Goal: Task Accomplishment & Management: Manage account settings

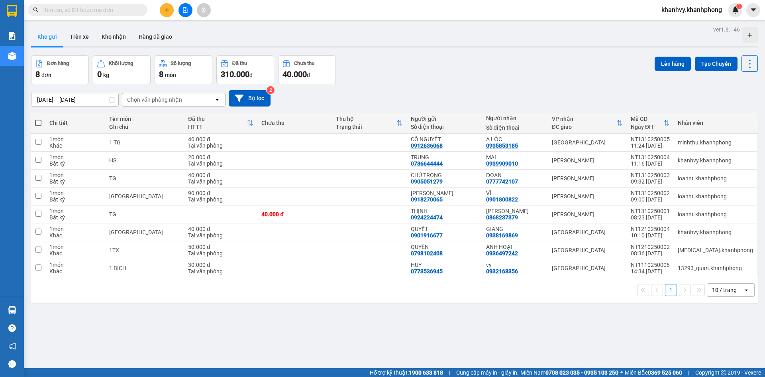
drag, startPoint x: 521, startPoint y: 81, endPoint x: 536, endPoint y: 39, distance: 44.1
click at [520, 81] on div "Đơn hàng 8 đơn [PERSON_NAME] 0 kg Số [PERSON_NAME] 8 món Đã thu 310.000 [PERSON…" at bounding box center [394, 69] width 727 height 29
click at [749, 10] on button at bounding box center [754, 10] width 14 height 14
click at [710, 11] on span "khanhvy.khanhphong" at bounding box center [691, 10] width 73 height 10
click at [700, 22] on span "Đăng xuất" at bounding box center [694, 24] width 57 height 9
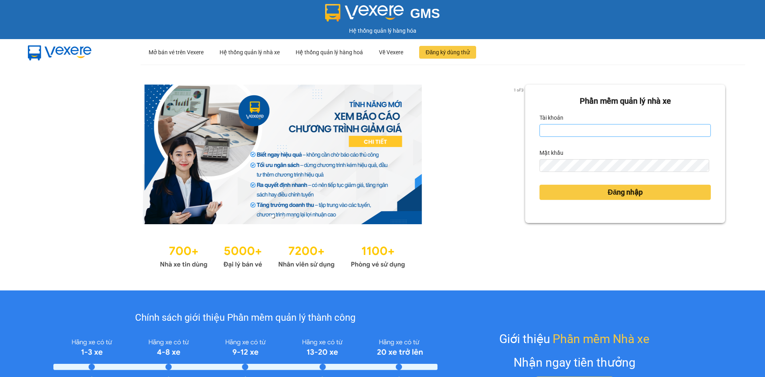
drag, startPoint x: 590, startPoint y: 140, endPoint x: 590, endPoint y: 135, distance: 5.6
click at [590, 139] on form "Phần mềm quản lý nhà xe Tài khoản Mật khẩu Đăng nhập" at bounding box center [625, 154] width 171 height 118
click at [590, 135] on input "Tài khoản" at bounding box center [625, 130] width 171 height 13
type input "quan.khanhphong"
click at [647, 195] on button "Đăng nhập" at bounding box center [625, 192] width 171 height 15
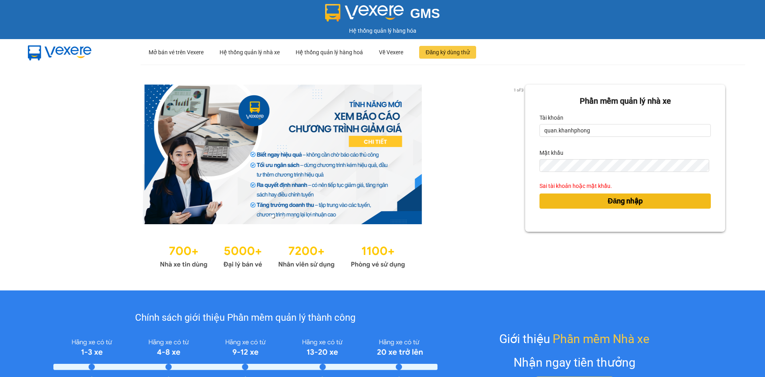
click at [608, 204] on span "Đăng nhập" at bounding box center [625, 200] width 35 height 11
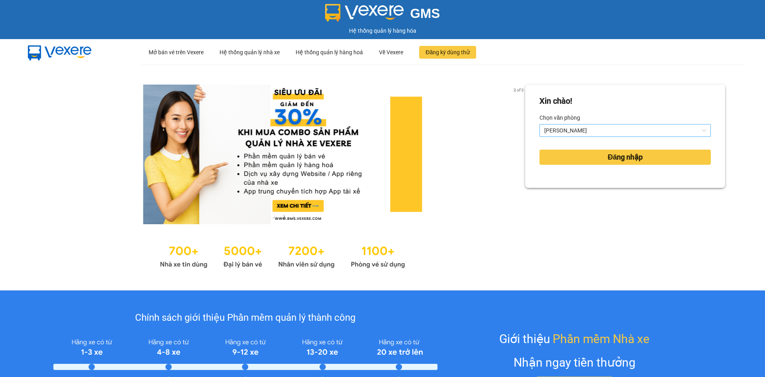
drag, startPoint x: 598, startPoint y: 131, endPoint x: 600, endPoint y: 125, distance: 6.1
click at [598, 129] on span "[PERSON_NAME]" at bounding box center [626, 130] width 162 height 12
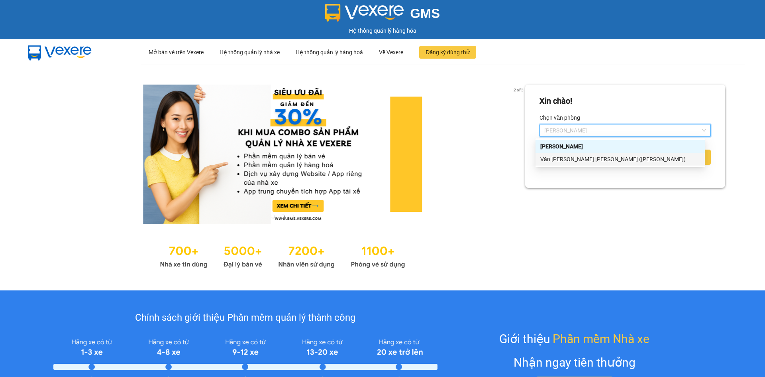
click at [598, 159] on div "Văn [PERSON_NAME] [PERSON_NAME] ([PERSON_NAME])" at bounding box center [621, 159] width 160 height 9
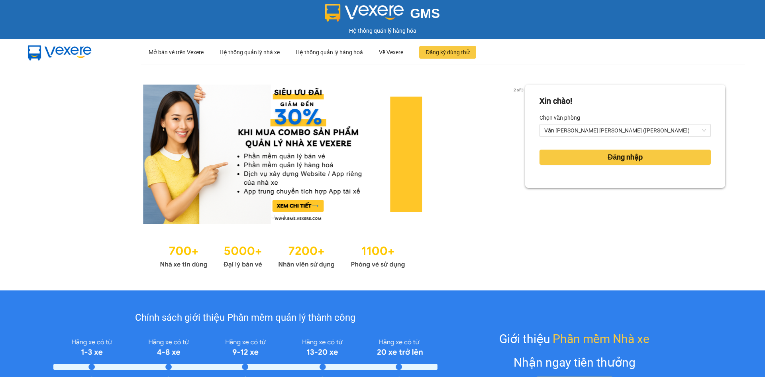
click at [601, 149] on div "Đăng nhập" at bounding box center [625, 157] width 171 height 22
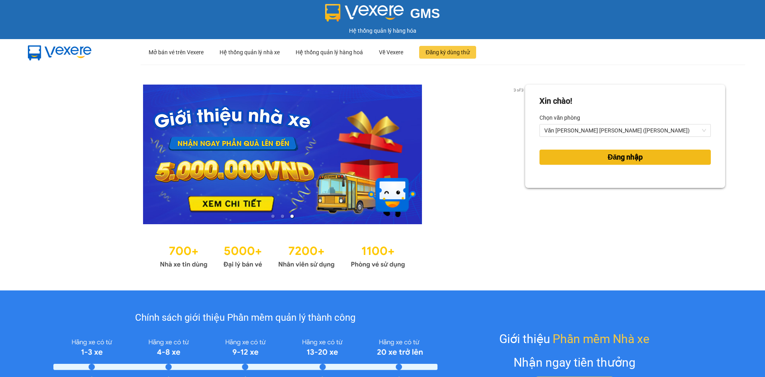
click at [646, 159] on button "Đăng nhập" at bounding box center [625, 156] width 171 height 15
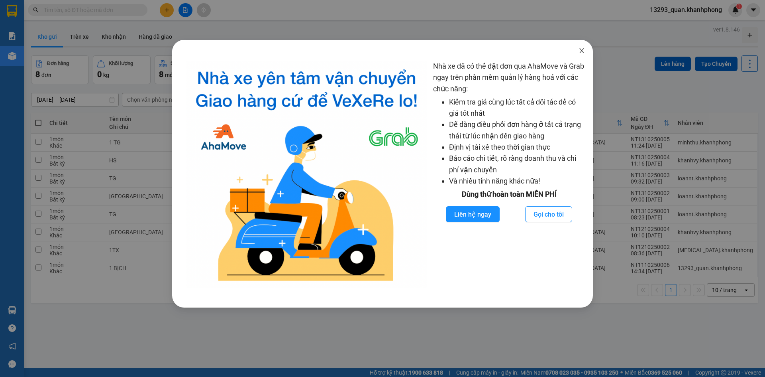
click at [582, 51] on icon "close" at bounding box center [582, 50] width 4 height 5
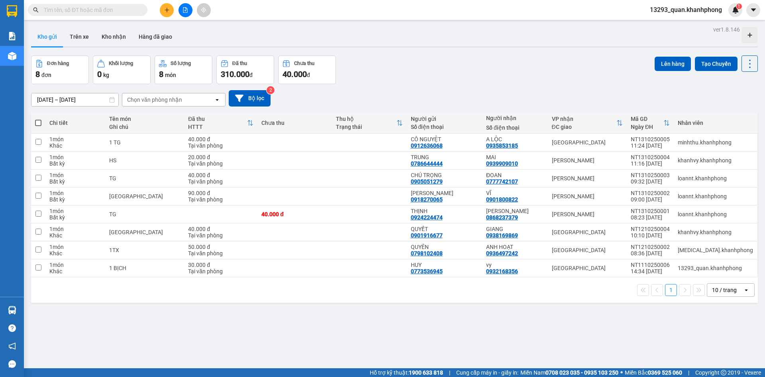
click at [572, 72] on div "Đơn hàng 8 đơn [PERSON_NAME] 0 kg Số [PERSON_NAME] 8 món Đã thu 310.000 [PERSON…" at bounding box center [394, 69] width 727 height 29
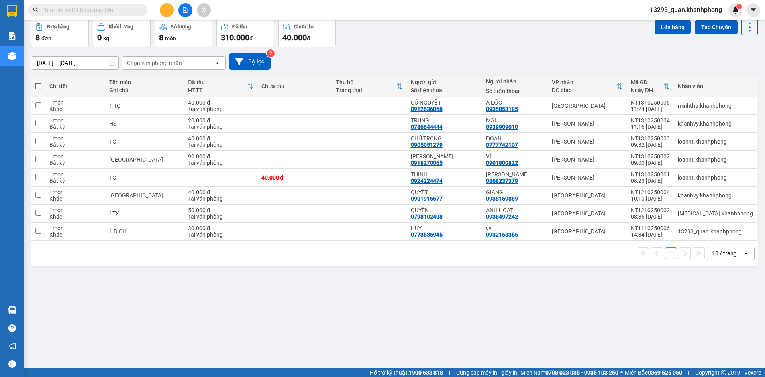
click at [566, 37] on div "Đơn hàng 8 đơn [PERSON_NAME] 0 kg Số [PERSON_NAME] 8 món Đã thu 310.000 [PERSON…" at bounding box center [394, 33] width 727 height 29
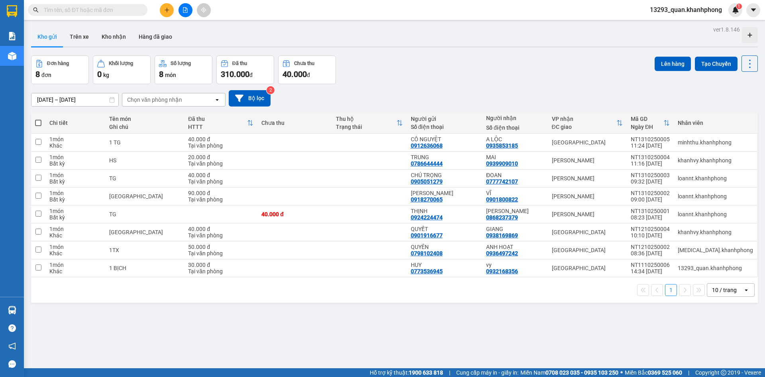
click at [562, 82] on div "Đơn hàng 8 đơn [PERSON_NAME] 0 kg Số [PERSON_NAME] 8 món Đã thu 310.000 [PERSON…" at bounding box center [394, 69] width 727 height 29
click at [553, 66] on div "Đơn hàng 8 đơn [PERSON_NAME] 0 kg Số [PERSON_NAME] 8 món Đã thu 310.000 [PERSON…" at bounding box center [394, 69] width 727 height 29
click at [545, 49] on div "ver 1.8.146 Kho gửi Trên xe [PERSON_NAME] Hàng đã [PERSON_NAME] hàng 8 đơn [PER…" at bounding box center [394, 212] width 733 height 377
click at [566, 74] on div "Đơn hàng 8 đơn [PERSON_NAME] 0 kg Số [PERSON_NAME] 8 món Đã thu 310.000 [PERSON…" at bounding box center [394, 69] width 727 height 29
